Goal: Navigation & Orientation: Understand site structure

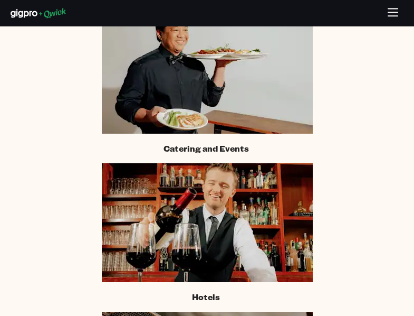
scroll to position [3581, 0]
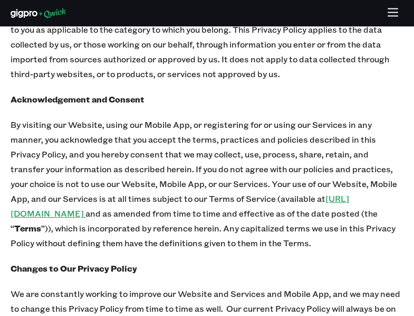
scroll to position [12755, 0]
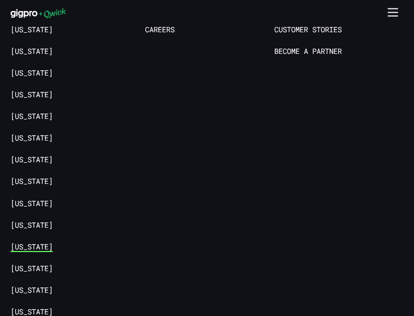
click at [28, 242] on link "[US_STATE]" at bounding box center [32, 247] width 42 height 10
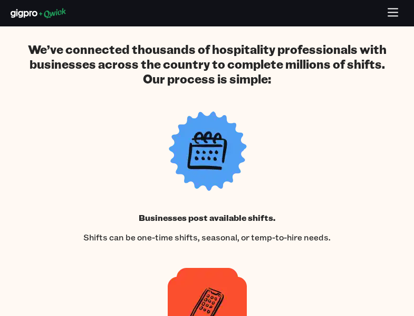
scroll to position [1843, 0]
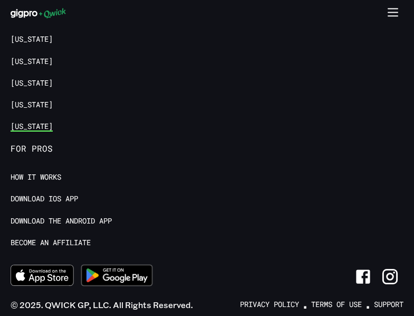
click at [23, 131] on link "[US_STATE]" at bounding box center [32, 126] width 42 height 10
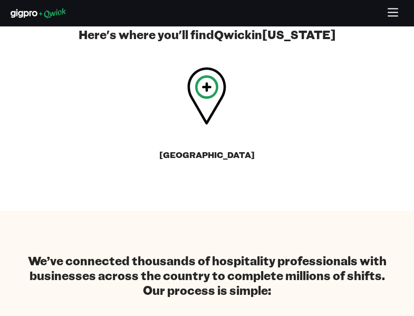
scroll to position [422, 0]
